Goal: Information Seeking & Learning: Check status

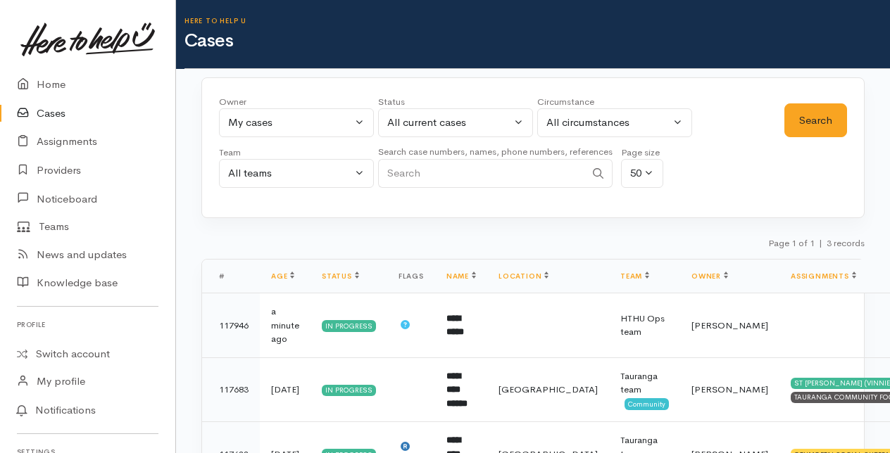
select select "205"
click at [521, 118] on button "All current cases" at bounding box center [455, 122] width 155 height 29
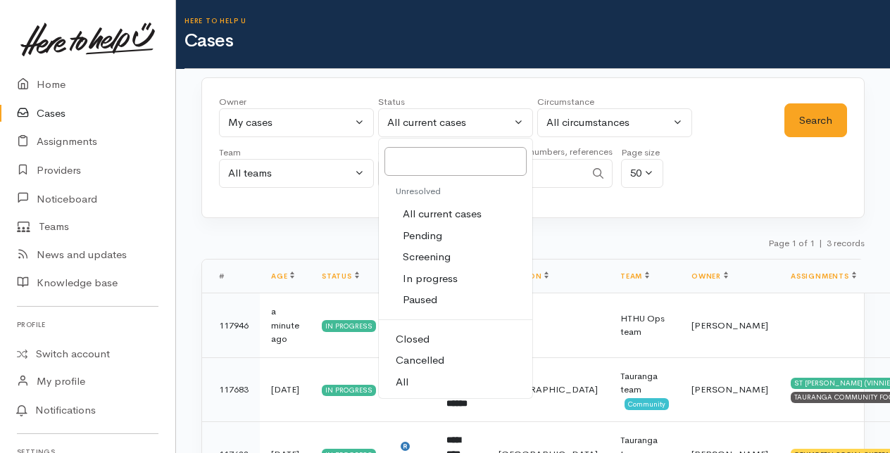
click at [409, 340] on span "Closed" at bounding box center [413, 340] width 34 height 16
select select "Closed"
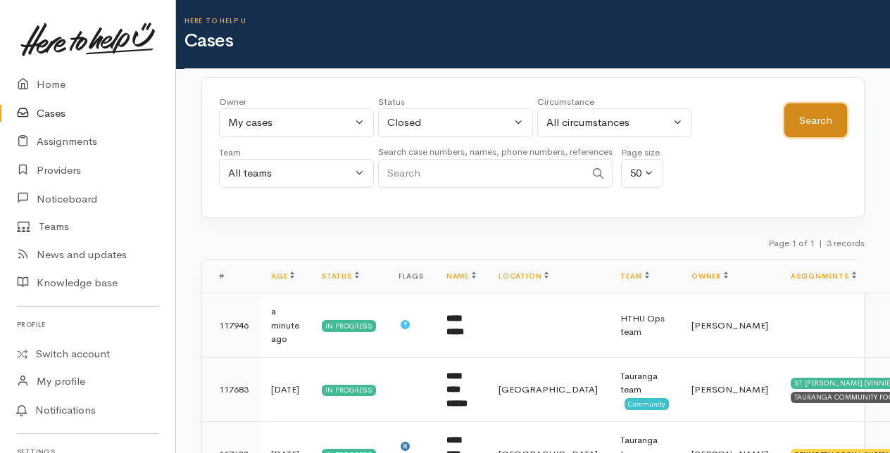
click at [827, 118] on button "Search" at bounding box center [815, 120] width 63 height 34
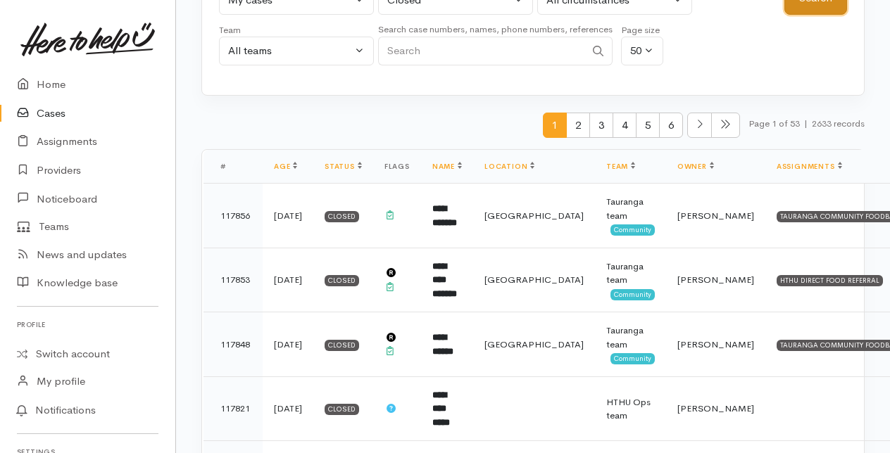
scroll to position [141, 0]
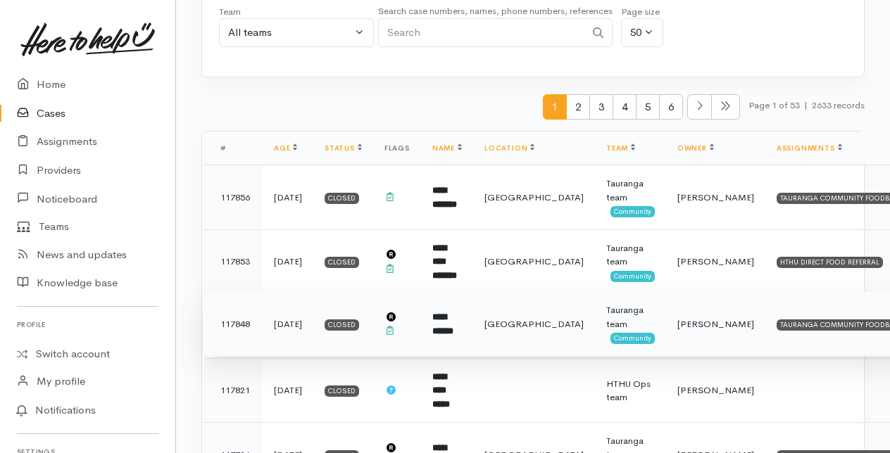
click at [448, 321] on td "**********" at bounding box center [447, 324] width 52 height 65
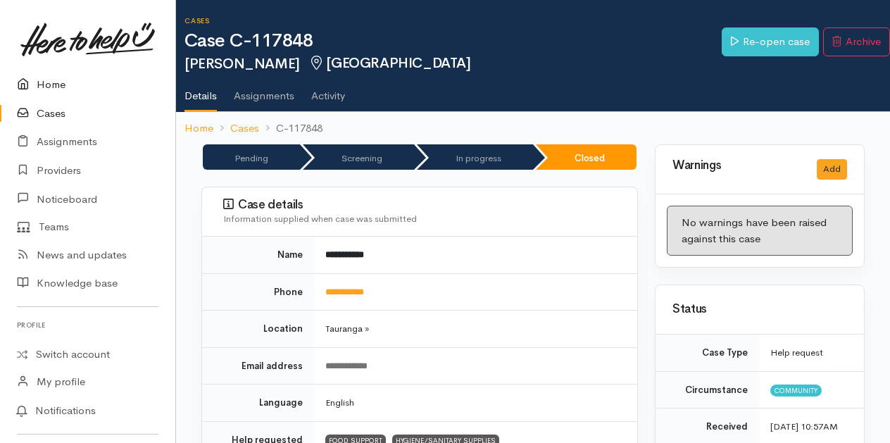
click at [51, 82] on link "Home" at bounding box center [87, 84] width 175 height 29
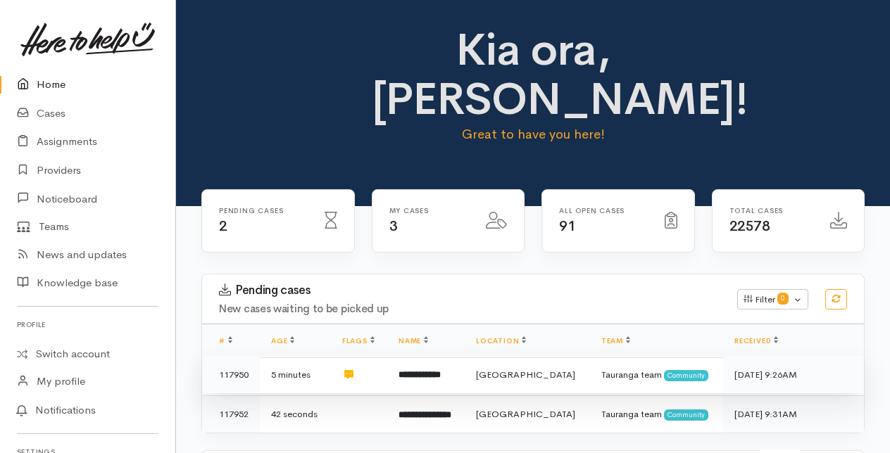
click at [441, 370] on b "**********" at bounding box center [419, 374] width 42 height 9
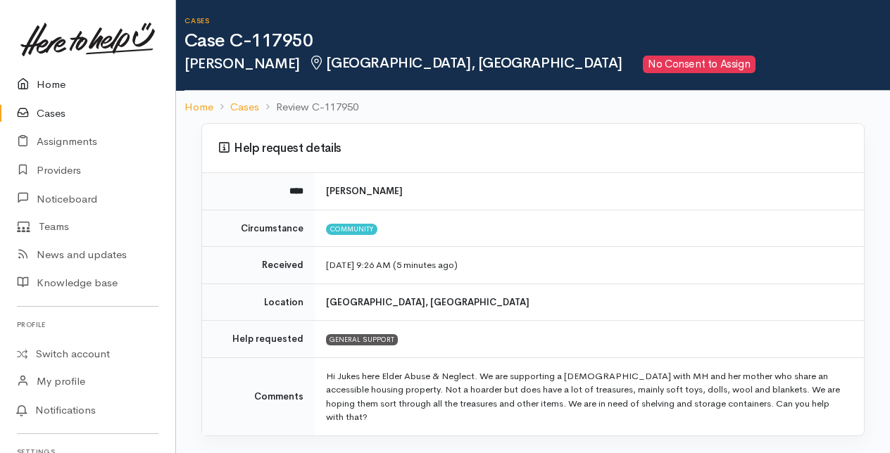
click at [49, 80] on link "Home" at bounding box center [87, 84] width 175 height 29
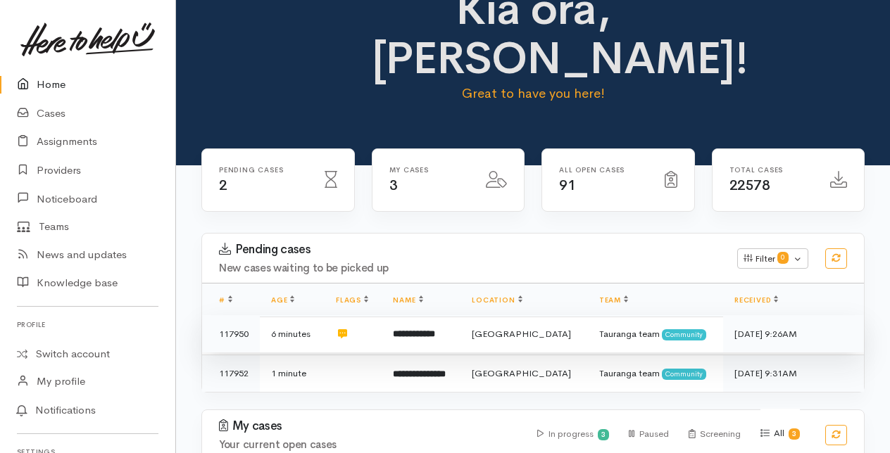
scroll to position [70, 0]
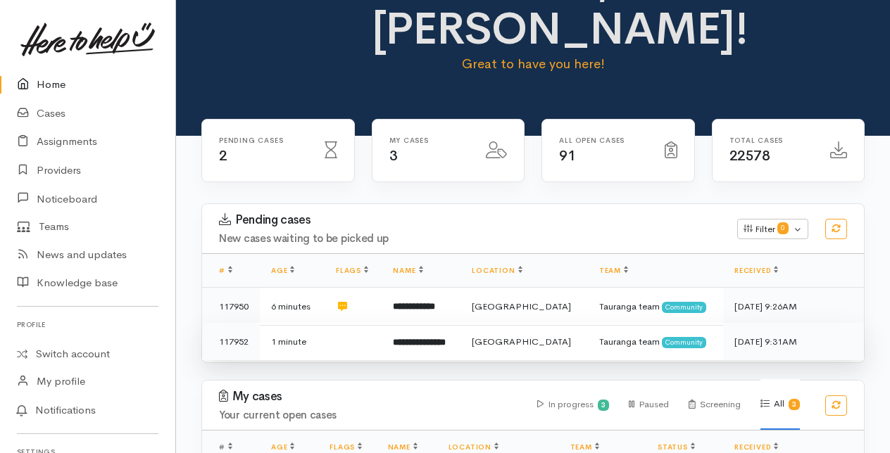
click at [446, 341] on b "**********" at bounding box center [419, 342] width 53 height 9
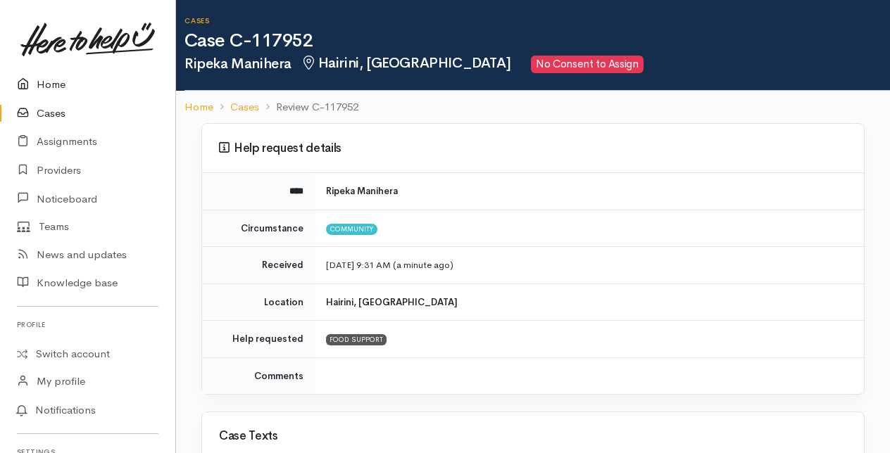
click at [41, 82] on link "Home" at bounding box center [87, 84] width 175 height 29
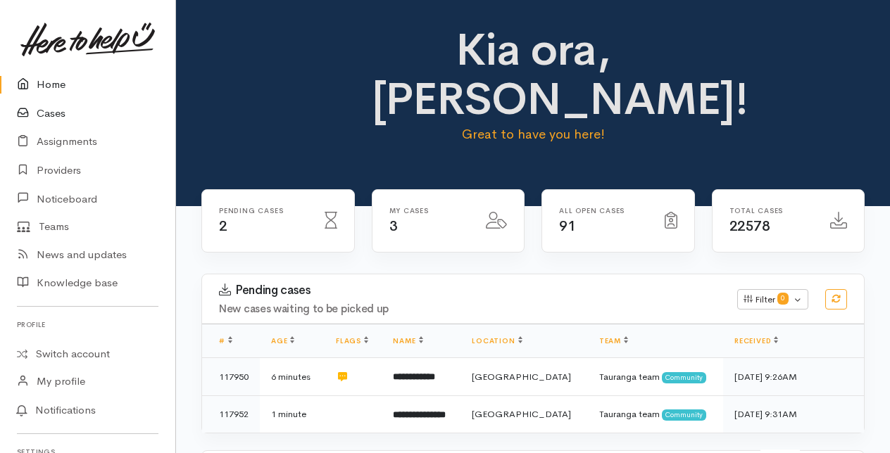
click at [55, 111] on link "Cases" at bounding box center [87, 113] width 175 height 29
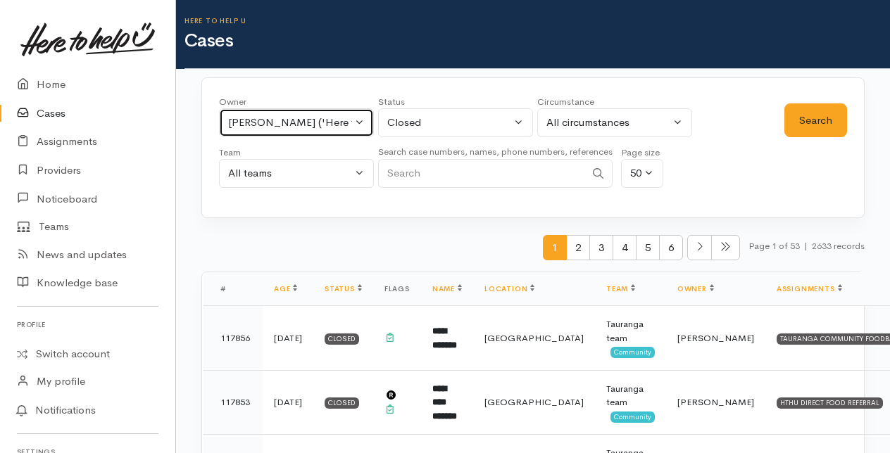
click at [351, 124] on div "[PERSON_NAME] ('Here to help u')" at bounding box center [290, 123] width 124 height 16
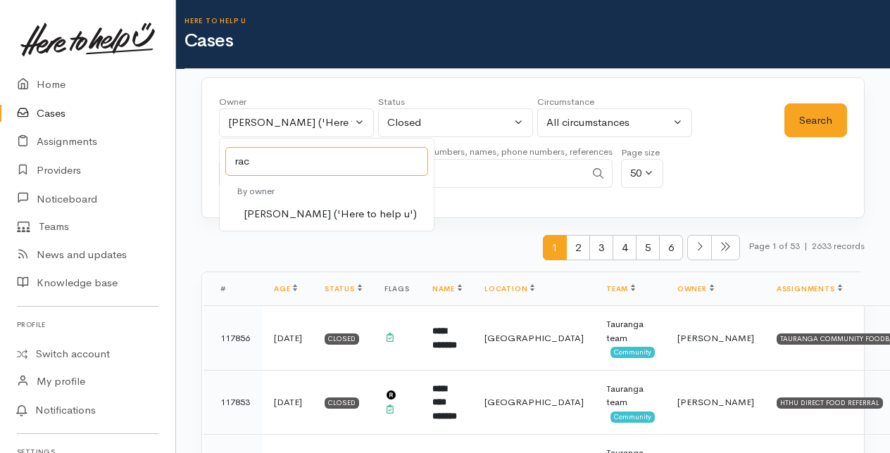
type input "rac"
click at [277, 211] on span "Rachel Proctor ('Here to help u')" at bounding box center [330, 214] width 173 height 16
select select "1612"
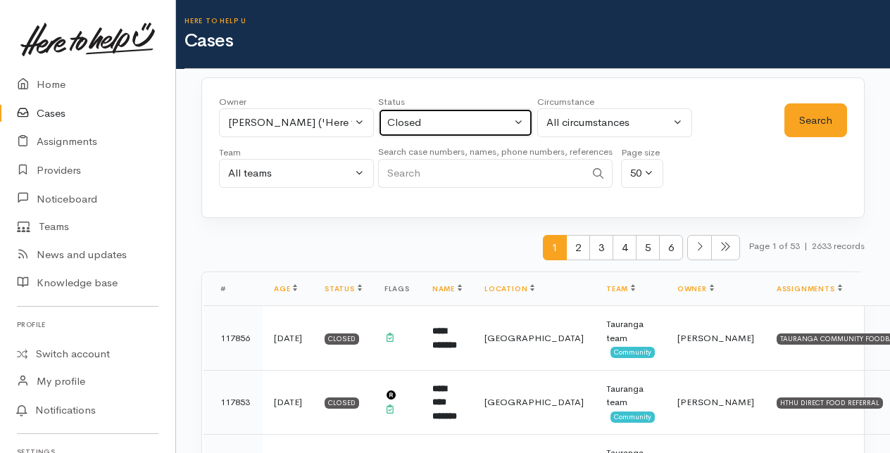
click at [517, 113] on button "Closed" at bounding box center [455, 122] width 155 height 29
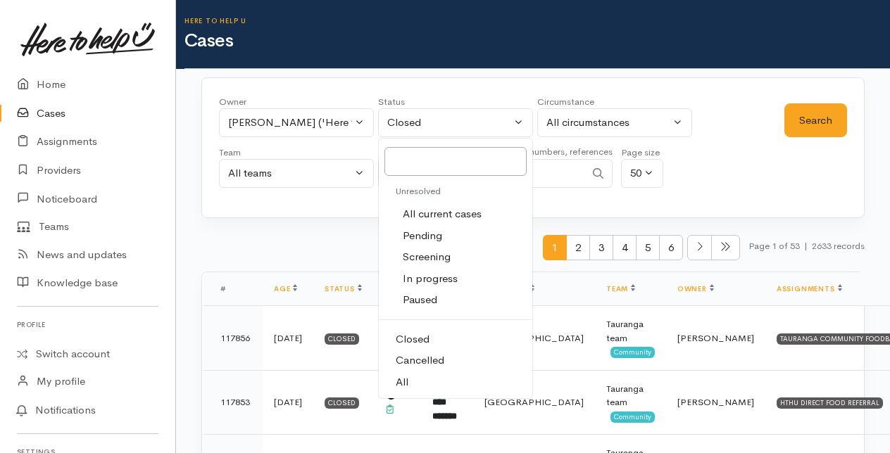
click at [455, 215] on span "All current cases" at bounding box center [442, 214] width 79 height 16
select select "Unresolved"
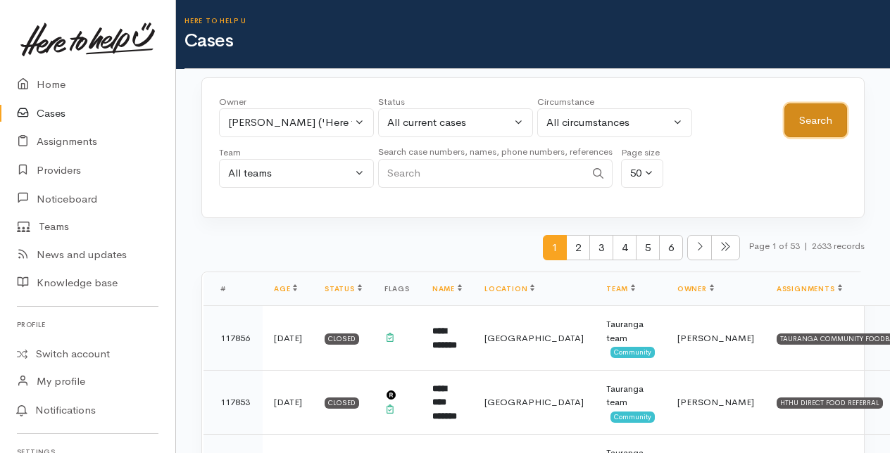
click at [812, 127] on button "Search" at bounding box center [815, 120] width 63 height 34
